Goal: Task Accomplishment & Management: Complete application form

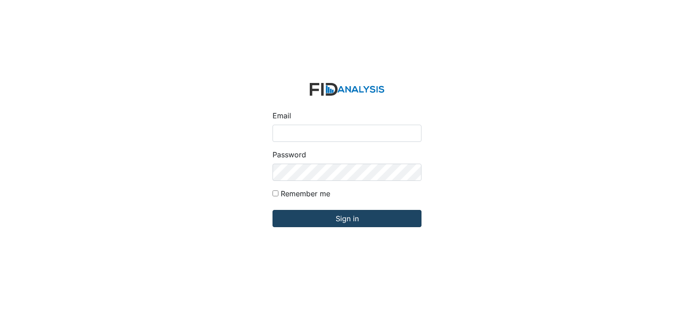
type input "[PERSON_NAME][EMAIL_ADDRESS][DOMAIN_NAME]"
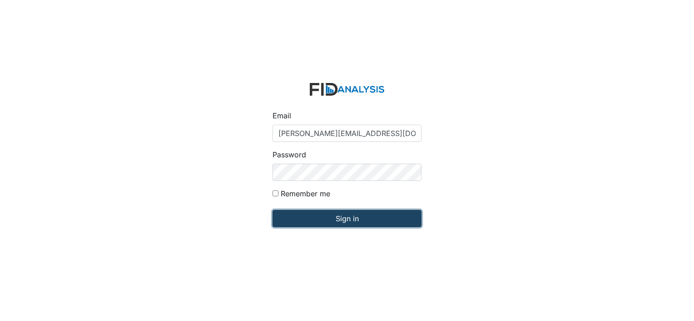
click at [306, 222] on input "Sign in" at bounding box center [346, 218] width 149 height 17
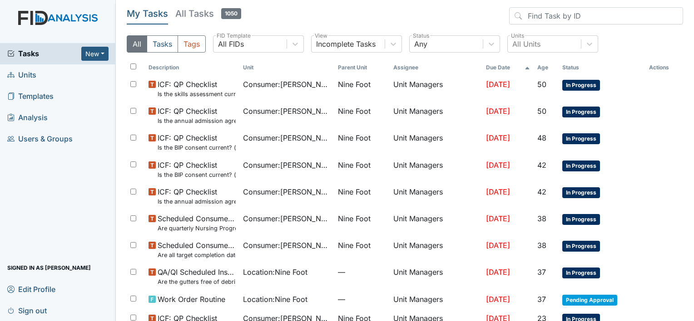
click at [31, 75] on span "Units" at bounding box center [21, 75] width 29 height 14
click at [103, 49] on button "New" at bounding box center [94, 54] width 27 height 14
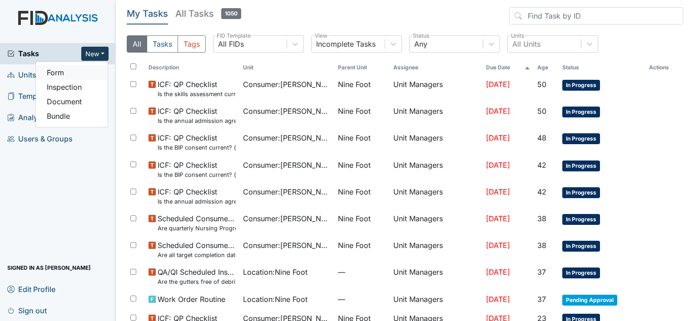
click at [80, 70] on link "Form" at bounding box center [72, 72] width 72 height 15
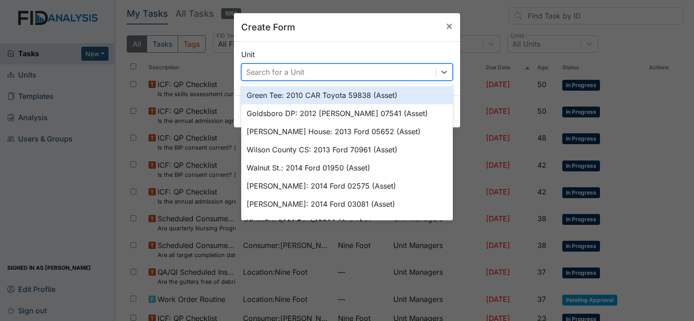
click at [246, 69] on div "Search for a Unit" at bounding box center [275, 72] width 58 height 11
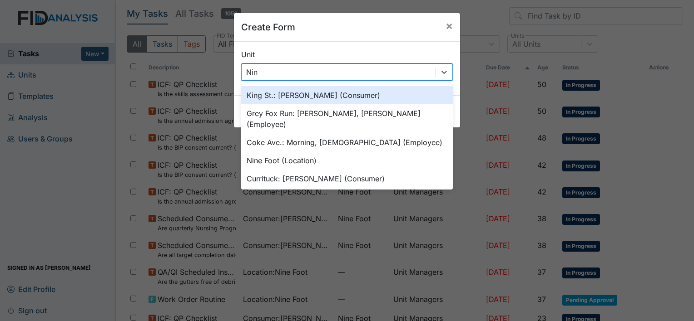
type input "Nine"
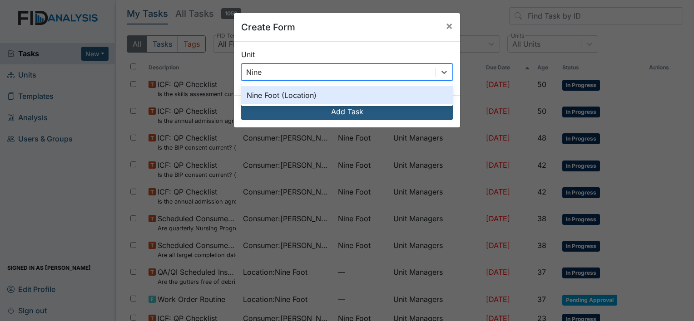
click at [318, 95] on div "Nine Foot (Location)" at bounding box center [347, 95] width 212 height 18
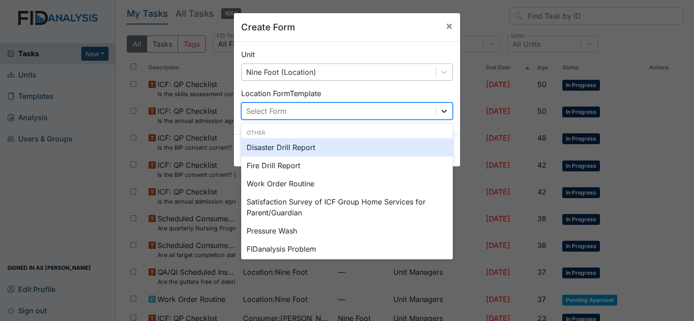
click at [439, 110] on icon at bounding box center [443, 111] width 9 height 9
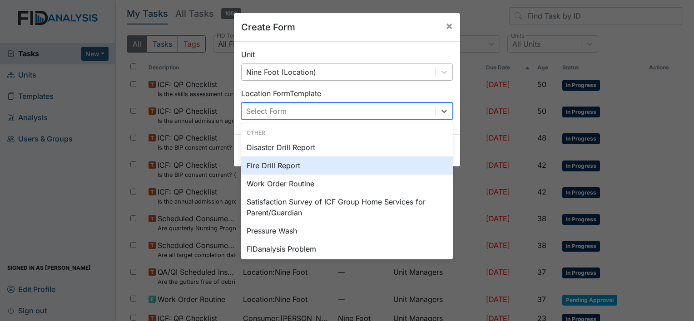
click at [292, 165] on div "Fire Drill Report" at bounding box center [347, 166] width 212 height 18
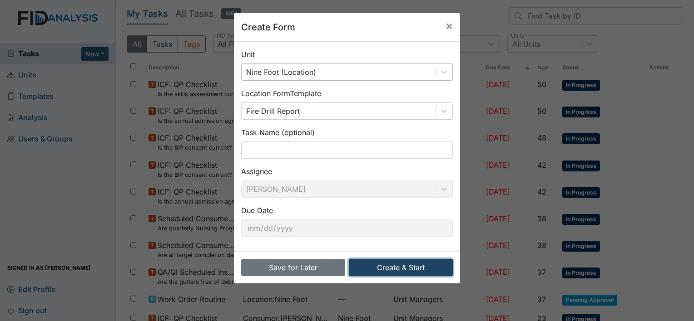
click at [382, 266] on button "Create & Start" at bounding box center [401, 267] width 104 height 17
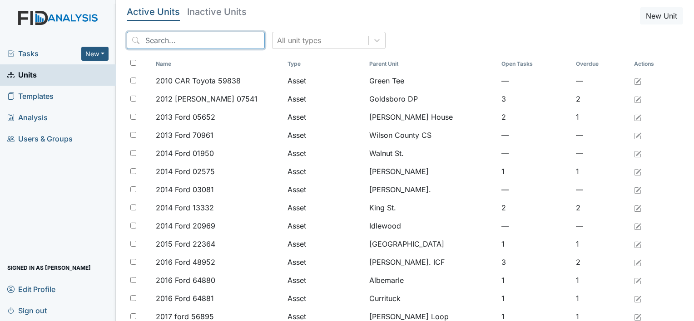
click at [146, 40] on input "search" at bounding box center [196, 40] width 138 height 17
type input "n"
click at [29, 53] on span "Tasks" at bounding box center [44, 53] width 74 height 11
click at [88, 53] on button "New" at bounding box center [94, 54] width 27 height 14
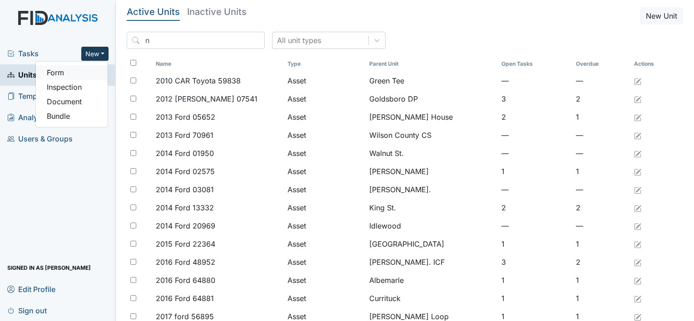
click at [76, 69] on link "Form" at bounding box center [72, 72] width 72 height 15
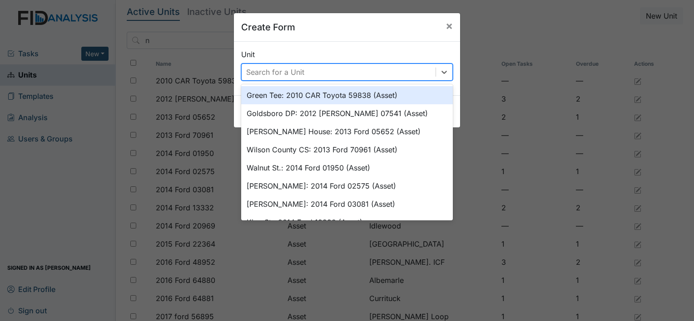
click at [398, 71] on div "Search for a Unit" at bounding box center [339, 72] width 194 height 16
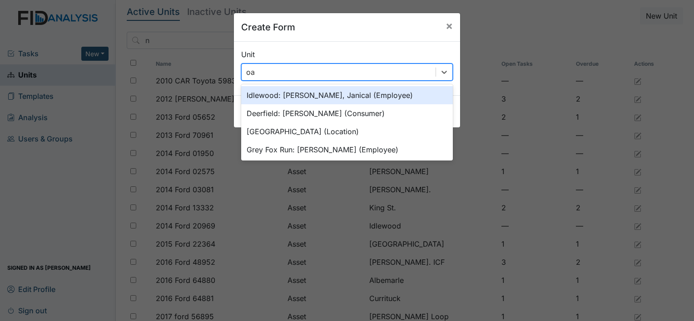
type input "oak"
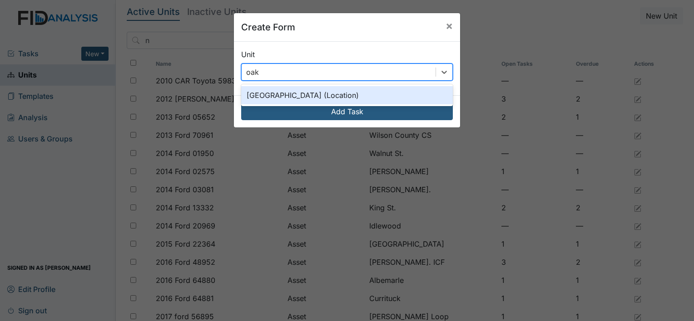
click at [392, 97] on div "Oakdale (Location)" at bounding box center [347, 95] width 212 height 18
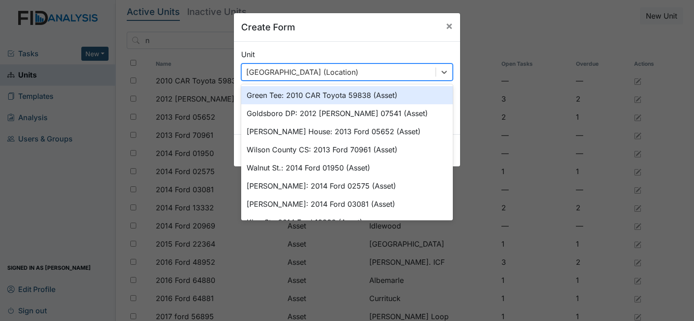
click at [390, 68] on div "Oakdale (Location)" at bounding box center [339, 72] width 194 height 16
click at [312, 75] on div "Oakdale (Location)" at bounding box center [339, 72] width 194 height 16
click at [302, 68] on div "Oakdale (Location)" at bounding box center [302, 72] width 112 height 11
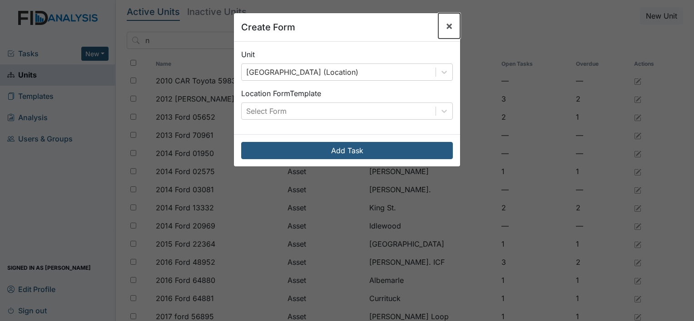
click at [449, 27] on button "×" at bounding box center [449, 25] width 22 height 25
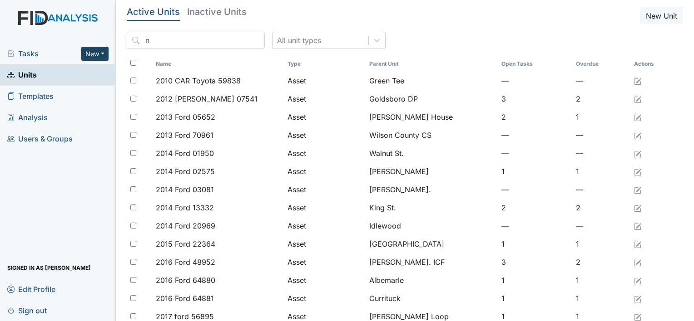
click at [94, 56] on button "New" at bounding box center [94, 54] width 27 height 14
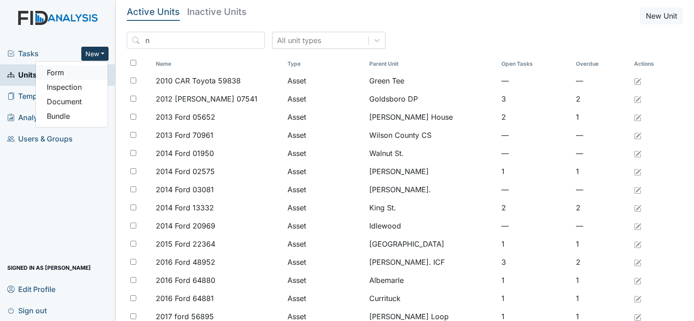
click at [77, 73] on link "Form" at bounding box center [72, 72] width 72 height 15
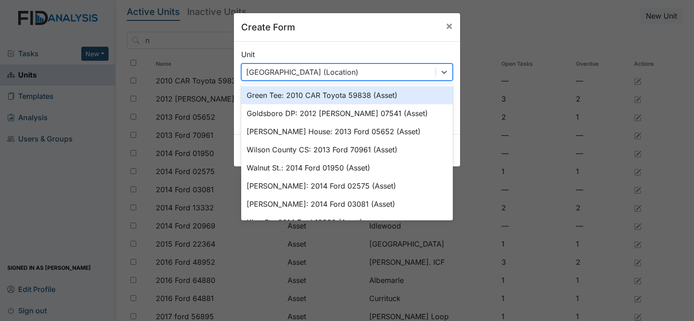
click at [308, 71] on div "Oakdale (Location)" at bounding box center [339, 72] width 194 height 16
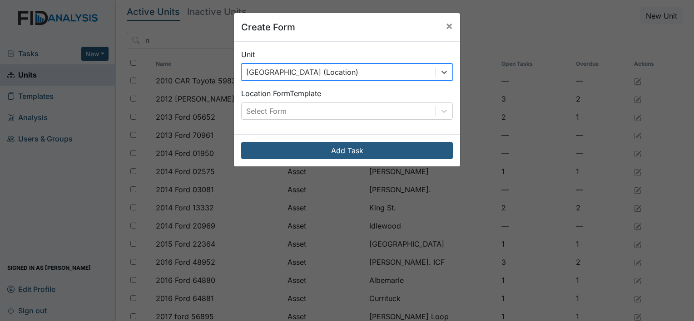
click at [308, 71] on div "Oakdale (Location)" at bounding box center [339, 72] width 194 height 16
click at [446, 24] on span "×" at bounding box center [448, 25] width 7 height 13
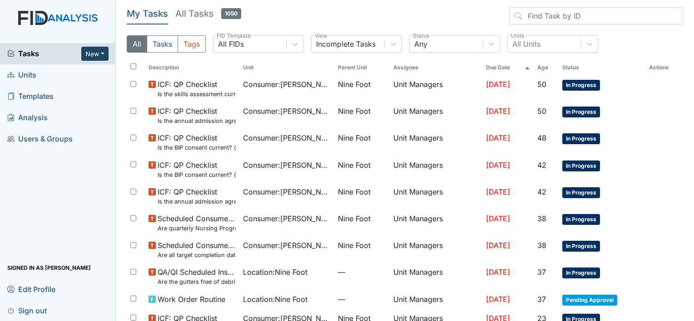
click at [94, 54] on button "New" at bounding box center [94, 54] width 27 height 14
click at [68, 69] on link "Form" at bounding box center [72, 72] width 72 height 15
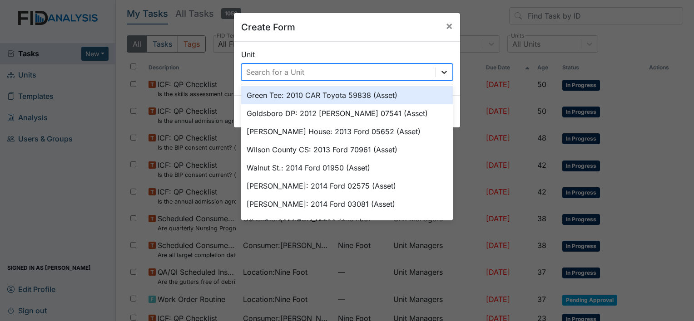
click at [441, 73] on icon at bounding box center [443, 72] width 5 height 3
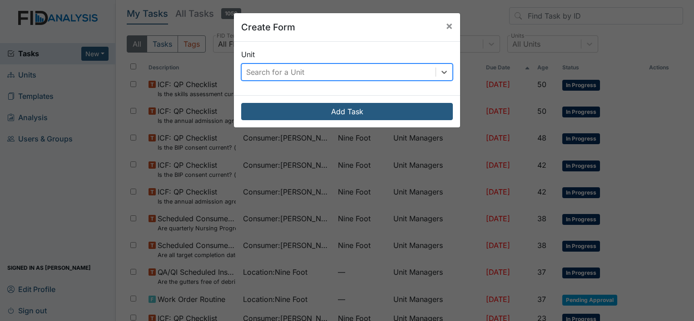
click at [380, 71] on div "Search for a Unit" at bounding box center [339, 72] width 194 height 16
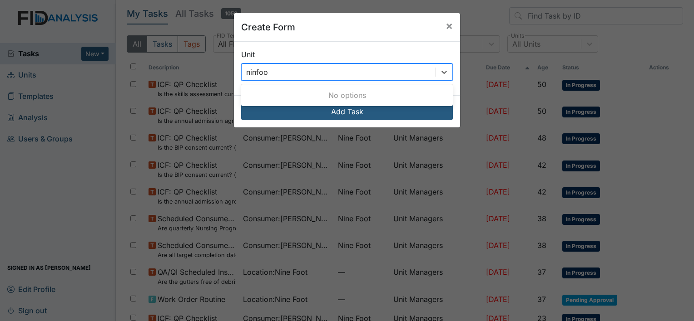
type input "ninfoot"
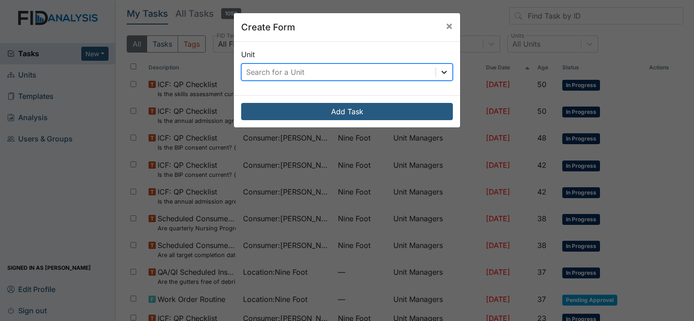
click at [441, 69] on icon at bounding box center [443, 72] width 9 height 9
click at [374, 72] on div "Search for a Unit" at bounding box center [339, 72] width 194 height 16
click at [255, 67] on div "Search for a Unit" at bounding box center [275, 72] width 58 height 11
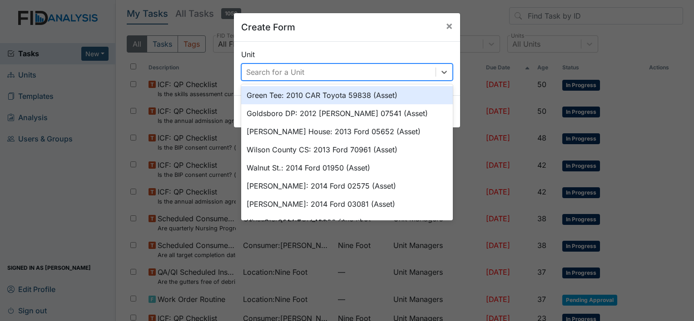
click at [255, 67] on div "Search for a Unit" at bounding box center [275, 72] width 58 height 11
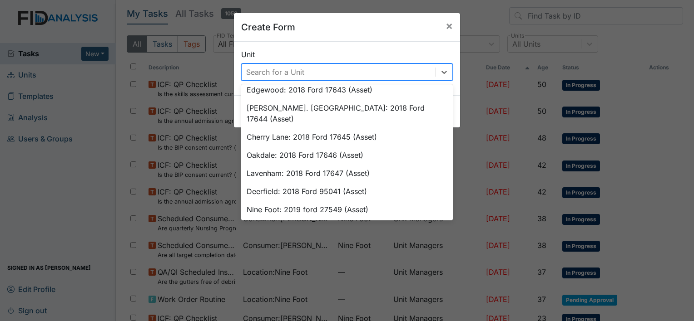
scroll to position [369, 0]
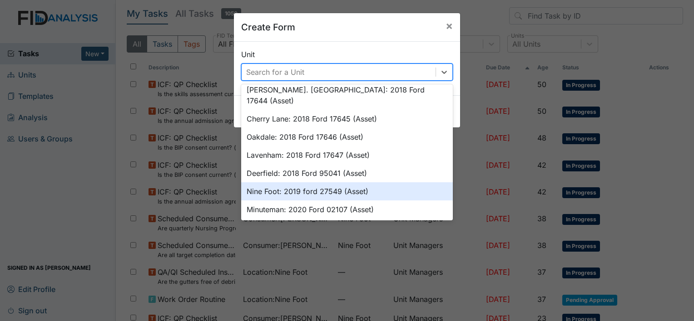
click at [287, 183] on div "Nine Foot: 2019 ford 27549 (Asset)" at bounding box center [347, 192] width 212 height 18
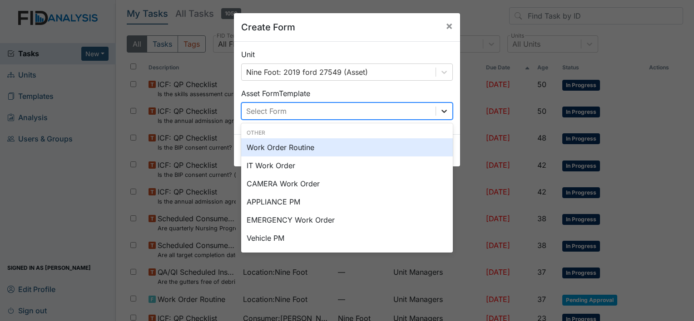
click at [441, 113] on icon at bounding box center [443, 111] width 9 height 9
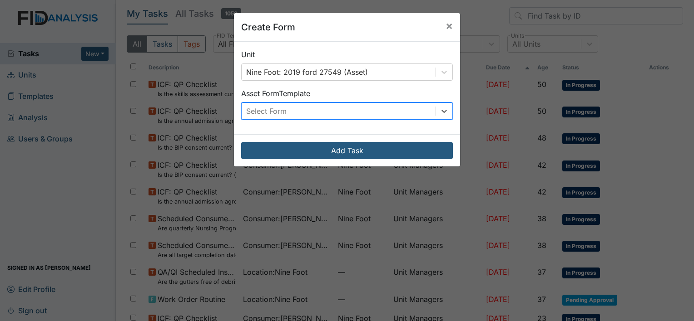
click at [283, 106] on div "Select Form" at bounding box center [266, 111] width 40 height 11
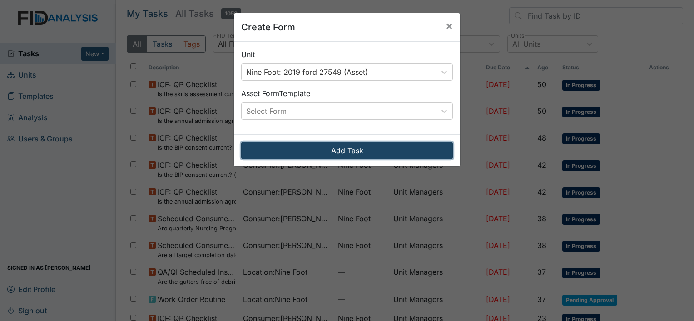
click at [414, 144] on button "Add Task" at bounding box center [347, 150] width 212 height 17
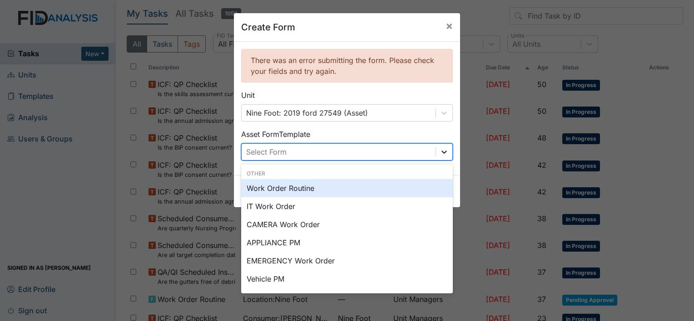
click at [443, 153] on icon at bounding box center [443, 152] width 9 height 9
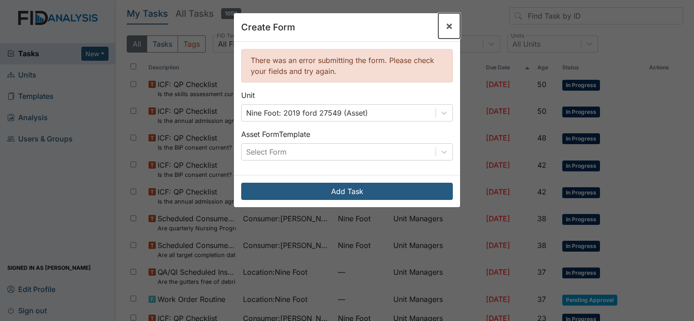
click at [449, 24] on span "×" at bounding box center [448, 25] width 7 height 13
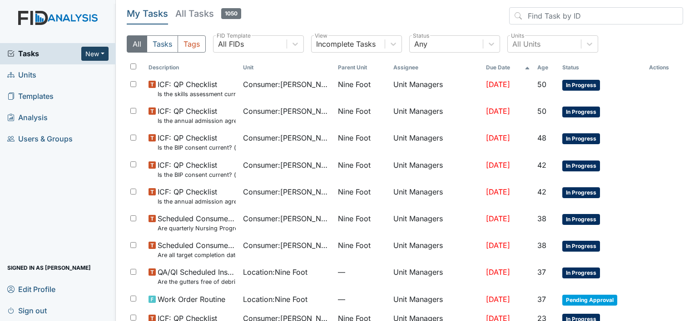
click at [90, 51] on button "New" at bounding box center [94, 54] width 27 height 14
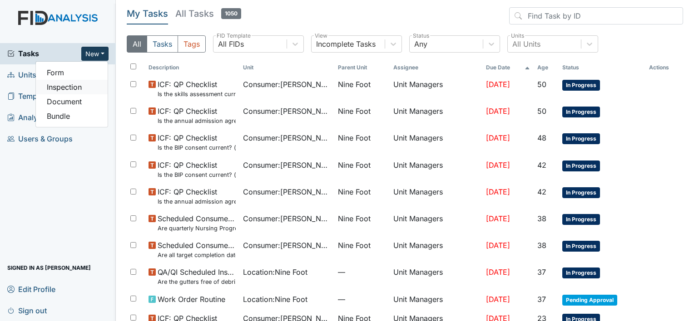
click at [80, 87] on link "Inspection" at bounding box center [72, 87] width 72 height 15
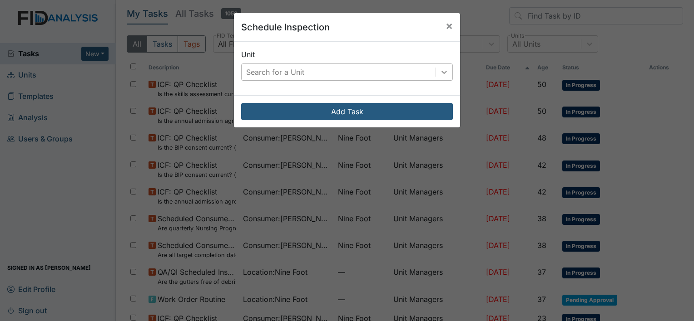
click at [442, 74] on icon at bounding box center [443, 72] width 9 height 9
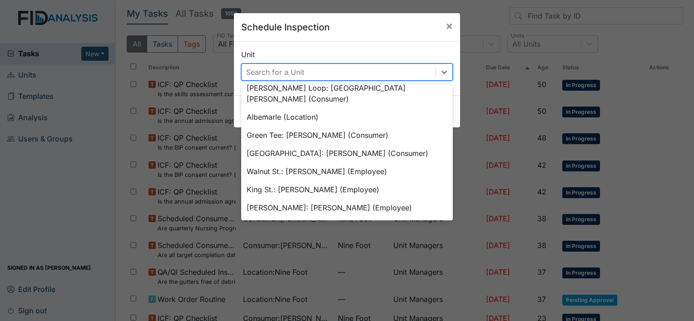
scroll to position [775, 0]
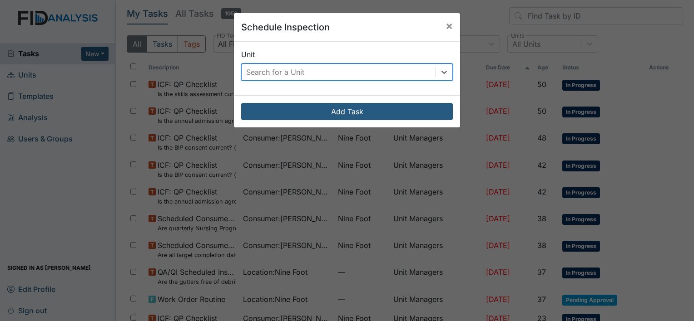
click at [291, 69] on div "Search for a Unit" at bounding box center [275, 72] width 58 height 11
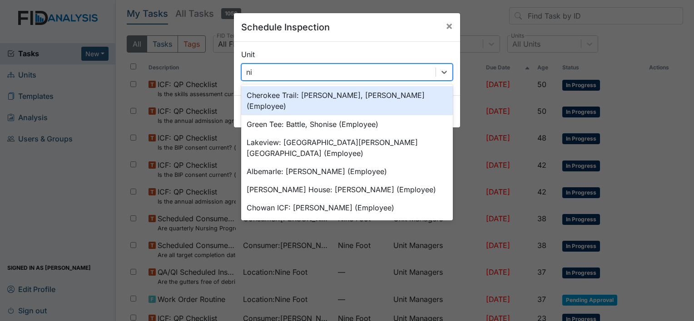
type input "nin"
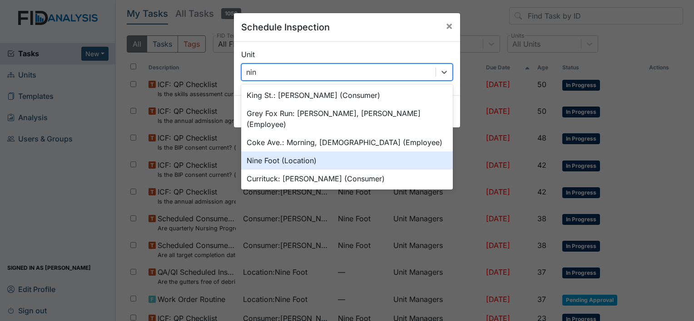
click at [270, 152] on div "Nine Foot (Location)" at bounding box center [347, 161] width 212 height 18
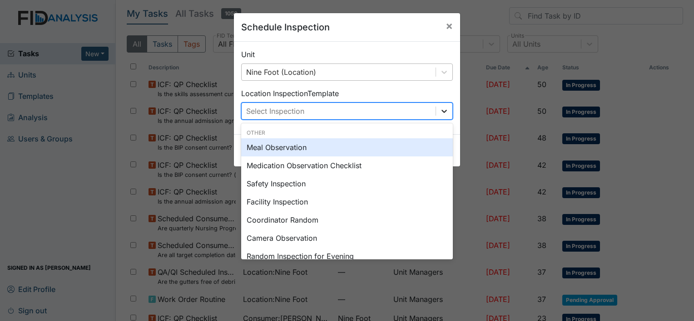
click at [443, 108] on icon at bounding box center [443, 111] width 9 height 9
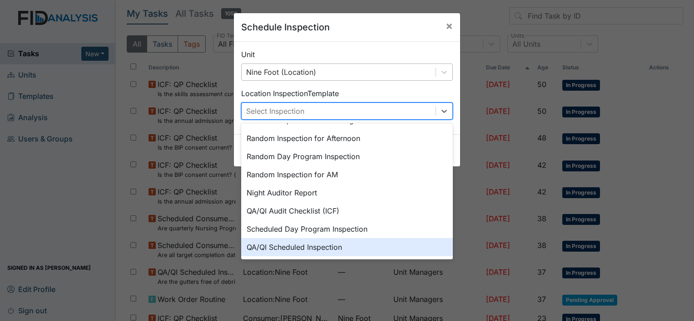
scroll to position [156, 0]
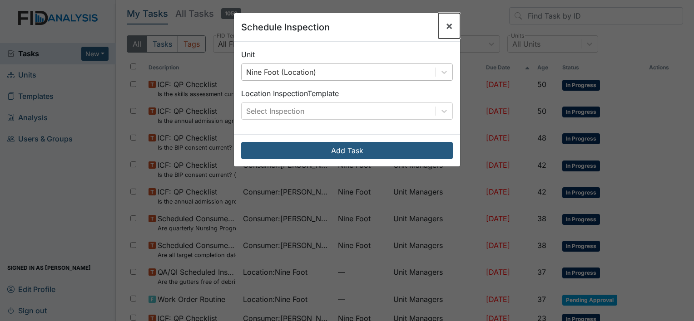
drag, startPoint x: 445, startPoint y: 29, endPoint x: 441, endPoint y: 27, distance: 4.7
click at [445, 29] on span "×" at bounding box center [448, 25] width 7 height 13
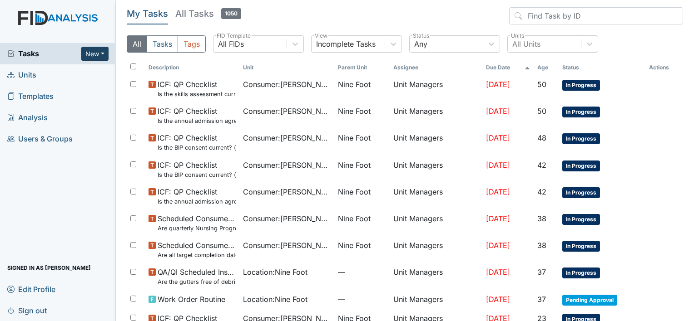
click at [95, 50] on button "New" at bounding box center [94, 54] width 27 height 14
click at [78, 71] on link "Form" at bounding box center [72, 72] width 72 height 15
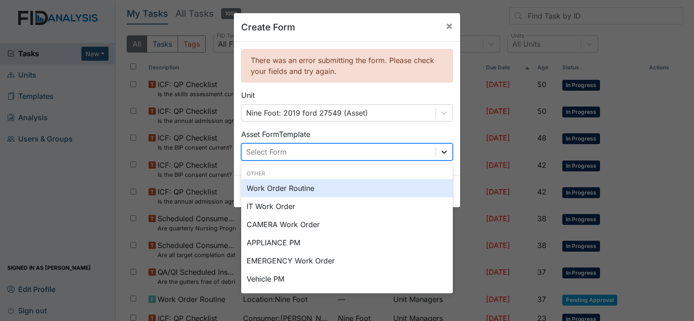
click at [436, 149] on div at bounding box center [444, 152] width 16 height 16
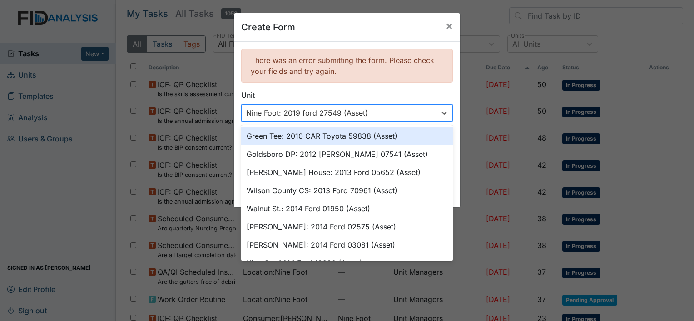
click at [407, 112] on div "Nine Foot: 2019 ford 27549 (Asset)" at bounding box center [339, 113] width 194 height 16
click at [370, 110] on div "Nine Foot: 2019 ford 27549 (Asset)" at bounding box center [339, 113] width 194 height 16
click at [443, 113] on icon at bounding box center [443, 113] width 9 height 9
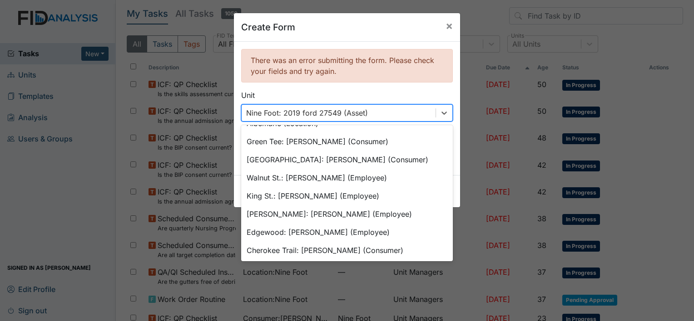
scroll to position [775, 0]
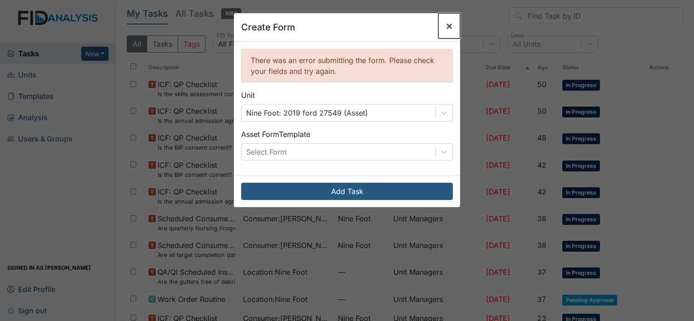
click at [446, 25] on span "×" at bounding box center [448, 25] width 7 height 13
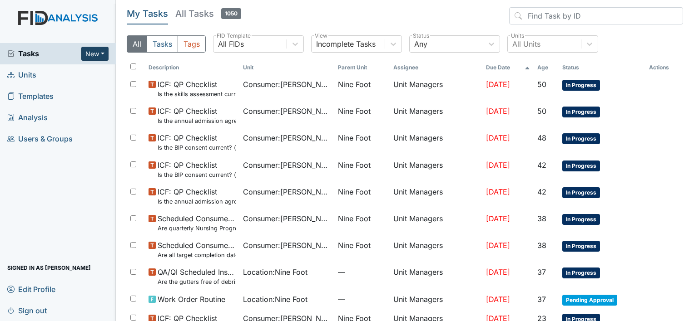
click at [94, 54] on button "New" at bounding box center [94, 54] width 27 height 14
click at [81, 70] on link "Form" at bounding box center [72, 72] width 72 height 15
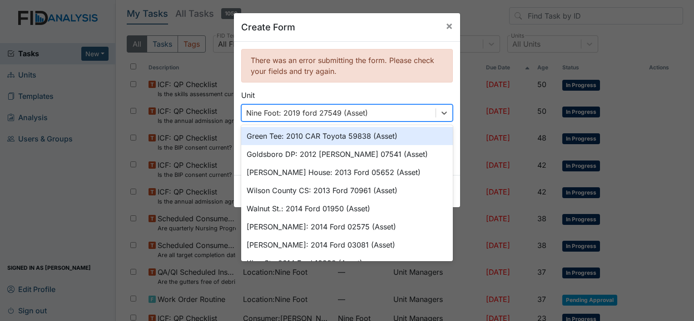
click at [380, 111] on div "Nine Foot: 2019 ford 27549 (Asset)" at bounding box center [339, 113] width 194 height 16
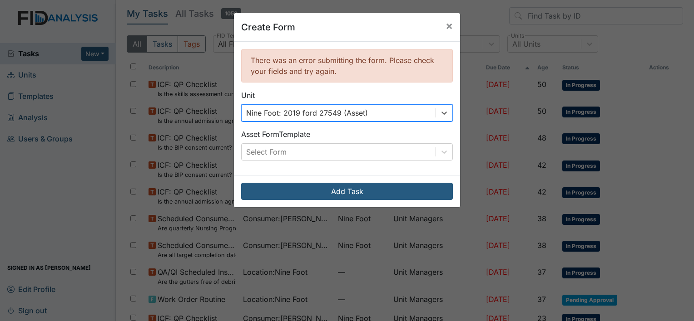
click at [374, 107] on div "Nine Foot: 2019 ford 27549 (Asset)" at bounding box center [339, 113] width 194 height 16
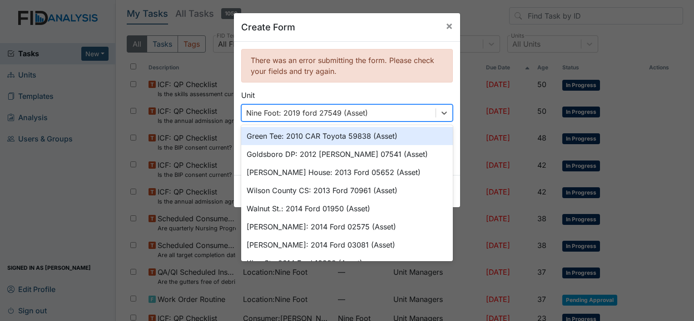
click at [352, 108] on div "Nine Foot: 2019 ford 27549 (Asset)" at bounding box center [307, 113] width 122 height 11
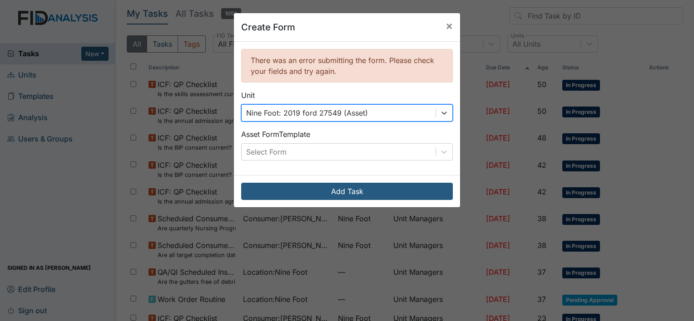
click at [361, 109] on div "Nine Foot: 2019 ford 27549 (Asset)" at bounding box center [307, 113] width 122 height 11
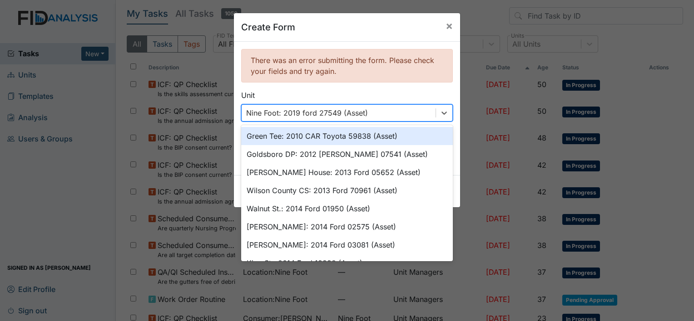
drag, startPoint x: 358, startPoint y: 109, endPoint x: 366, endPoint y: 107, distance: 8.0
click at [366, 107] on div "Nine Foot: 2019 ford 27549 (Asset)" at bounding box center [339, 113] width 194 height 16
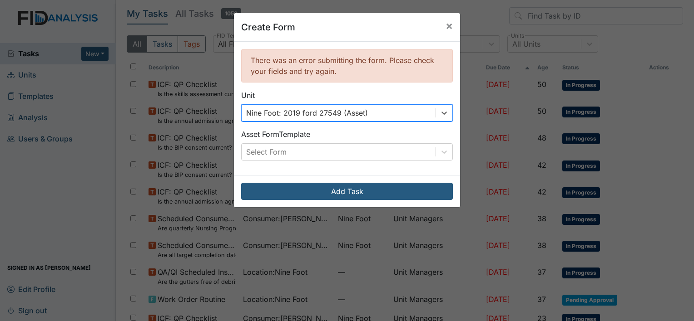
drag, startPoint x: 361, startPoint y: 110, endPoint x: 345, endPoint y: 113, distance: 16.2
click at [345, 113] on div "Nine Foot: 2019 ford 27549 (Asset)" at bounding box center [307, 113] width 122 height 11
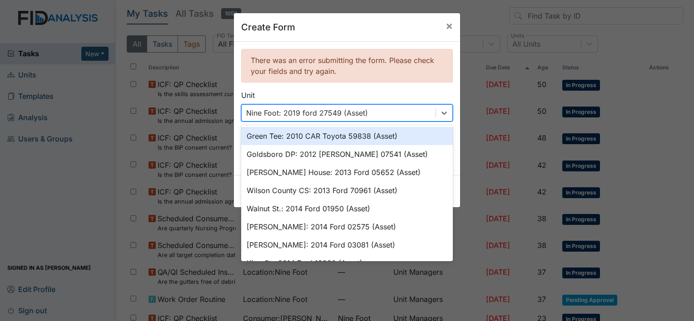
drag, startPoint x: 358, startPoint y: 105, endPoint x: 306, endPoint y: 112, distance: 51.7
click at [306, 112] on div "Nine Foot: 2019 ford 27549 (Asset)" at bounding box center [339, 113] width 194 height 16
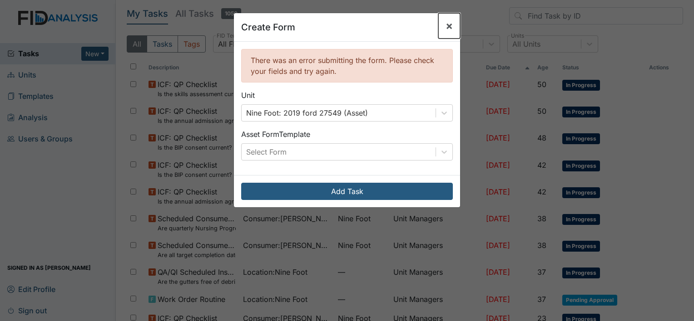
click at [448, 24] on span "×" at bounding box center [448, 25] width 7 height 13
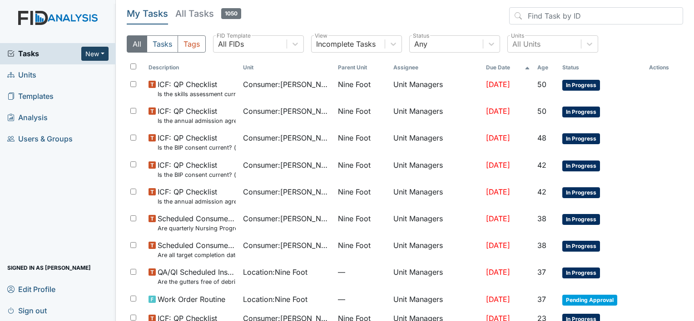
click at [100, 52] on button "New" at bounding box center [94, 54] width 27 height 14
click at [73, 69] on link "Form" at bounding box center [72, 72] width 72 height 15
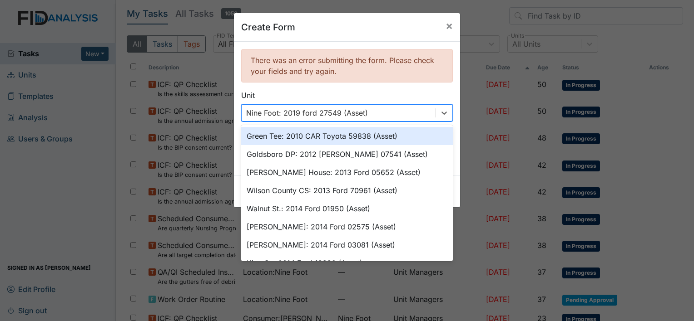
click at [362, 108] on div "Nine Foot: 2019 ford 27549 (Asset)" at bounding box center [307, 113] width 122 height 11
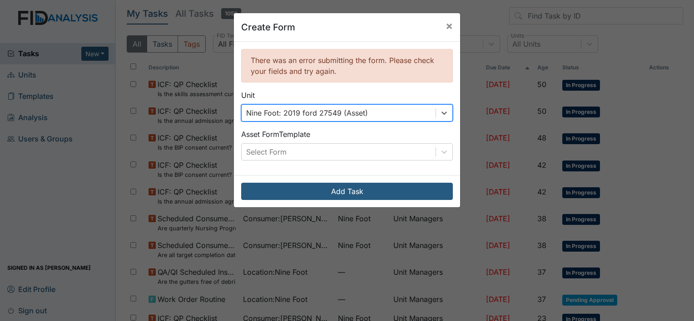
click at [362, 108] on div "Nine Foot: 2019 ford 27549 (Asset)" at bounding box center [307, 113] width 122 height 11
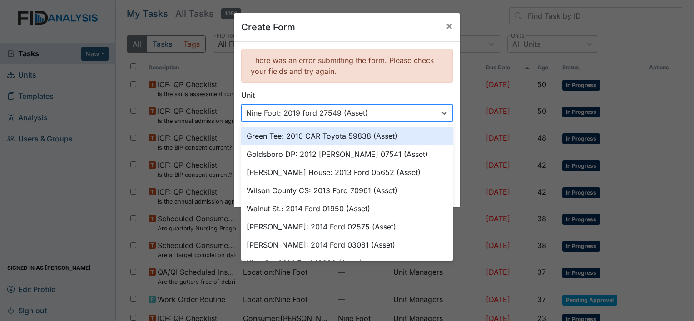
click at [246, 109] on div "Nine Foot: 2019 ford 27549 (Asset)" at bounding box center [307, 113] width 122 height 11
click at [445, 28] on span "×" at bounding box center [448, 25] width 7 height 13
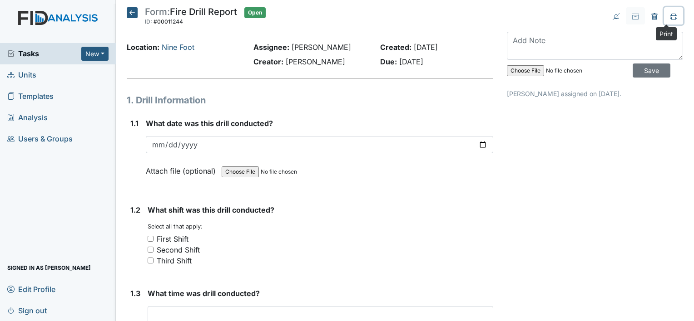
click at [670, 18] on icon at bounding box center [673, 16] width 7 height 7
